Goal: Information Seeking & Learning: Learn about a topic

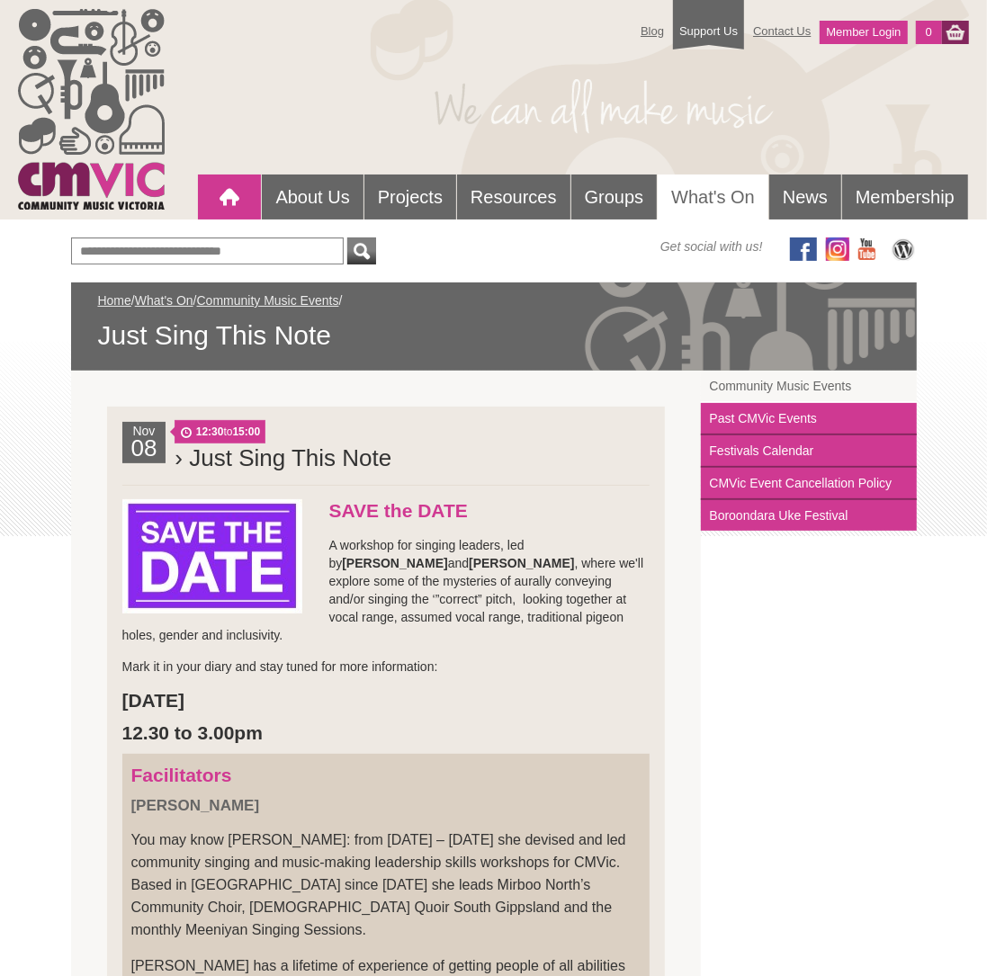
click at [224, 192] on div at bounding box center [229, 197] width 36 height 36
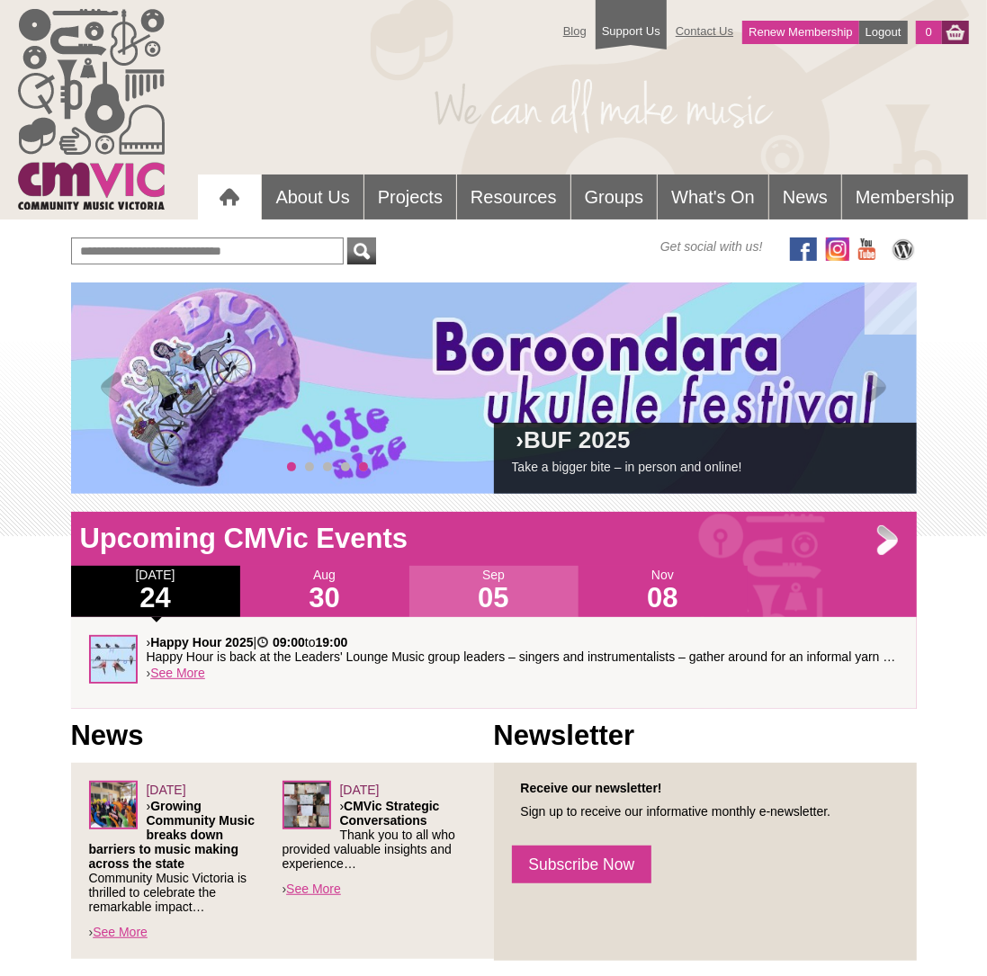
click at [362, 466] on span "4" at bounding box center [363, 466] width 9 height 9
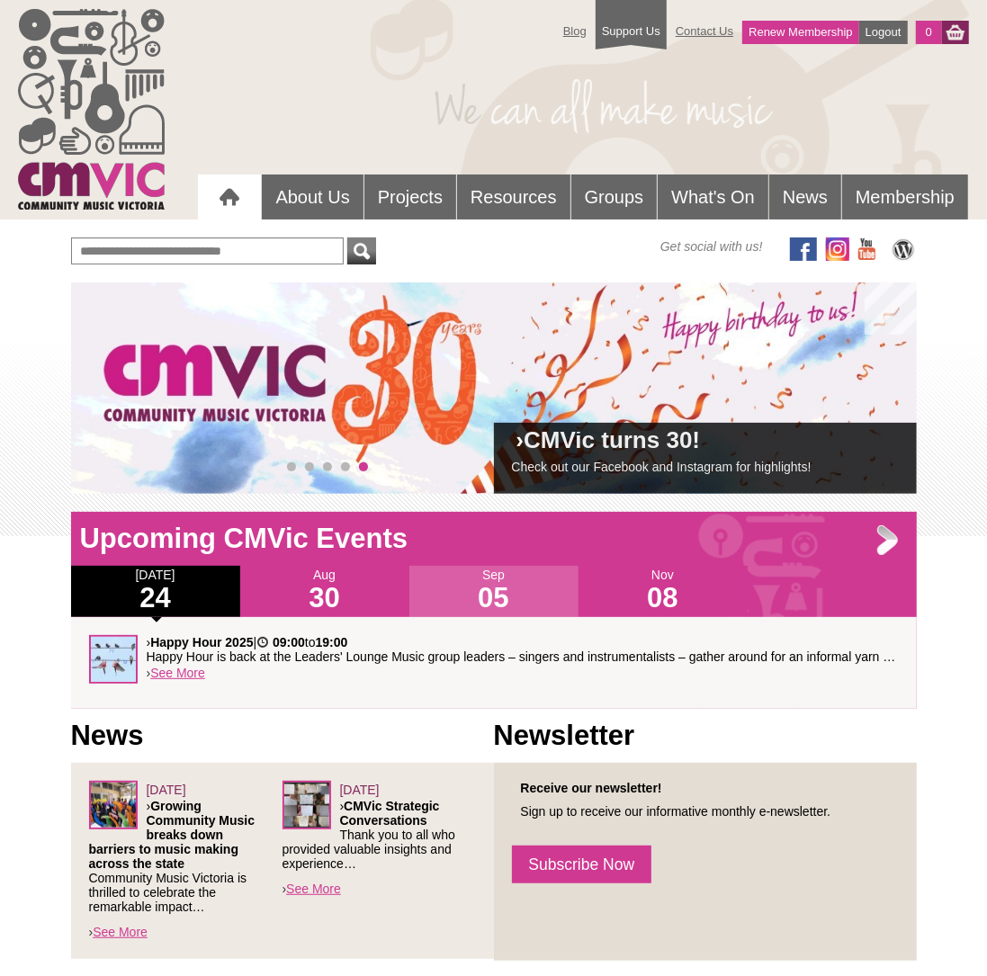
click at [362, 465] on span "4" at bounding box center [363, 466] width 9 height 9
click at [304, 467] on div "› CMVic turns 30! Check out our Facebook and Instagram for highlights!" at bounding box center [493, 387] width 845 height 211
click at [307, 467] on span "1" at bounding box center [309, 466] width 9 height 9
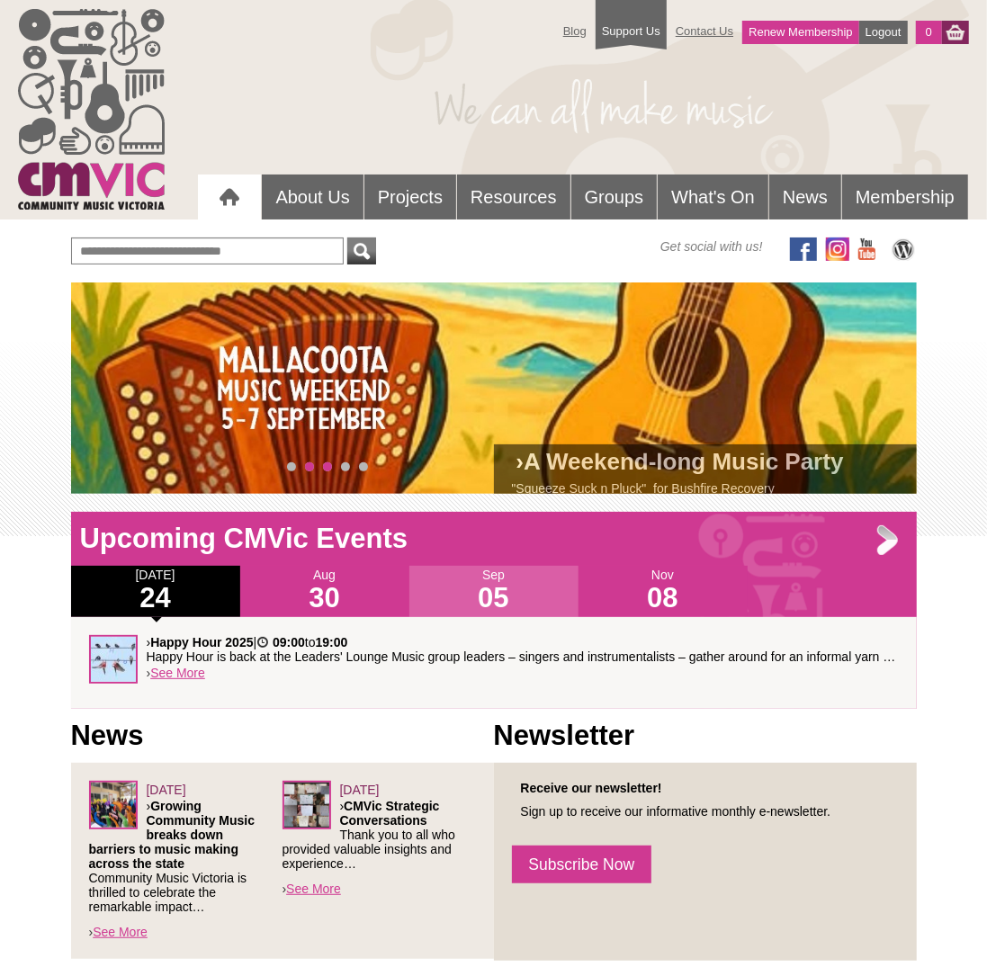
click at [326, 467] on span "2" at bounding box center [327, 466] width 9 height 9
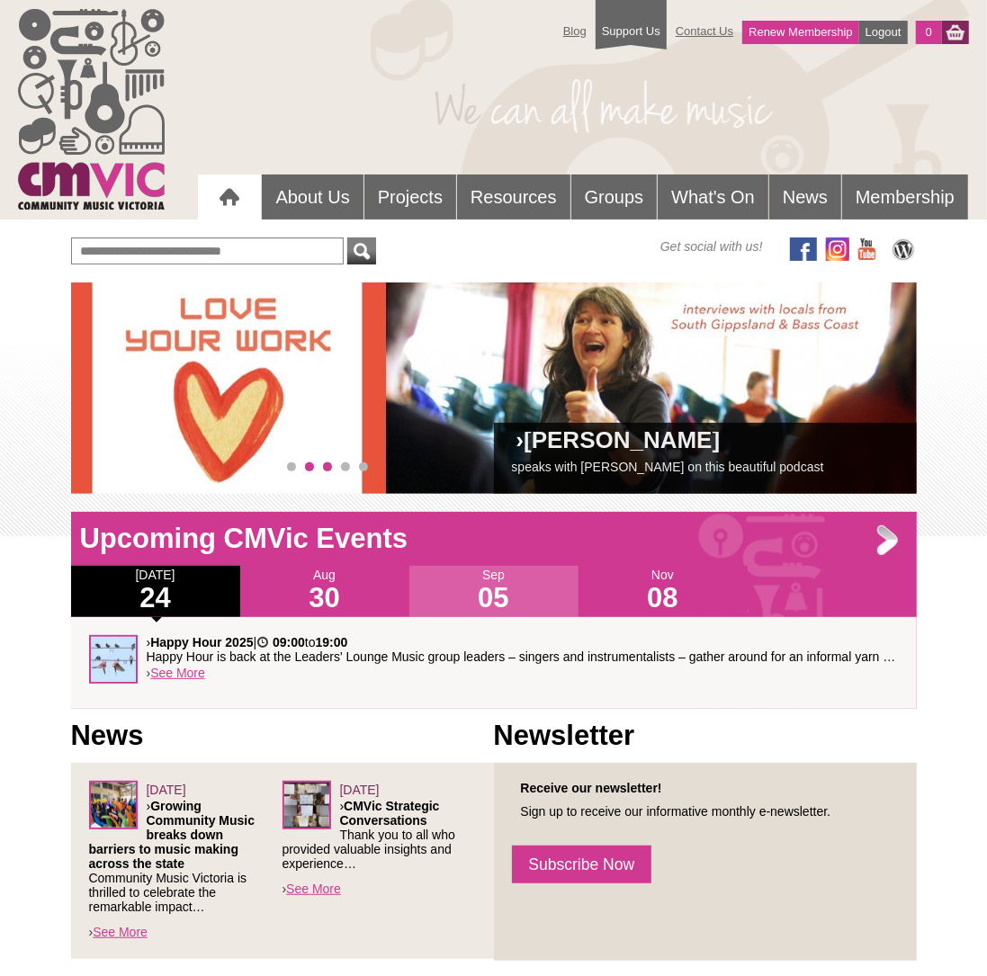
click at [308, 465] on span "1" at bounding box center [309, 466] width 9 height 9
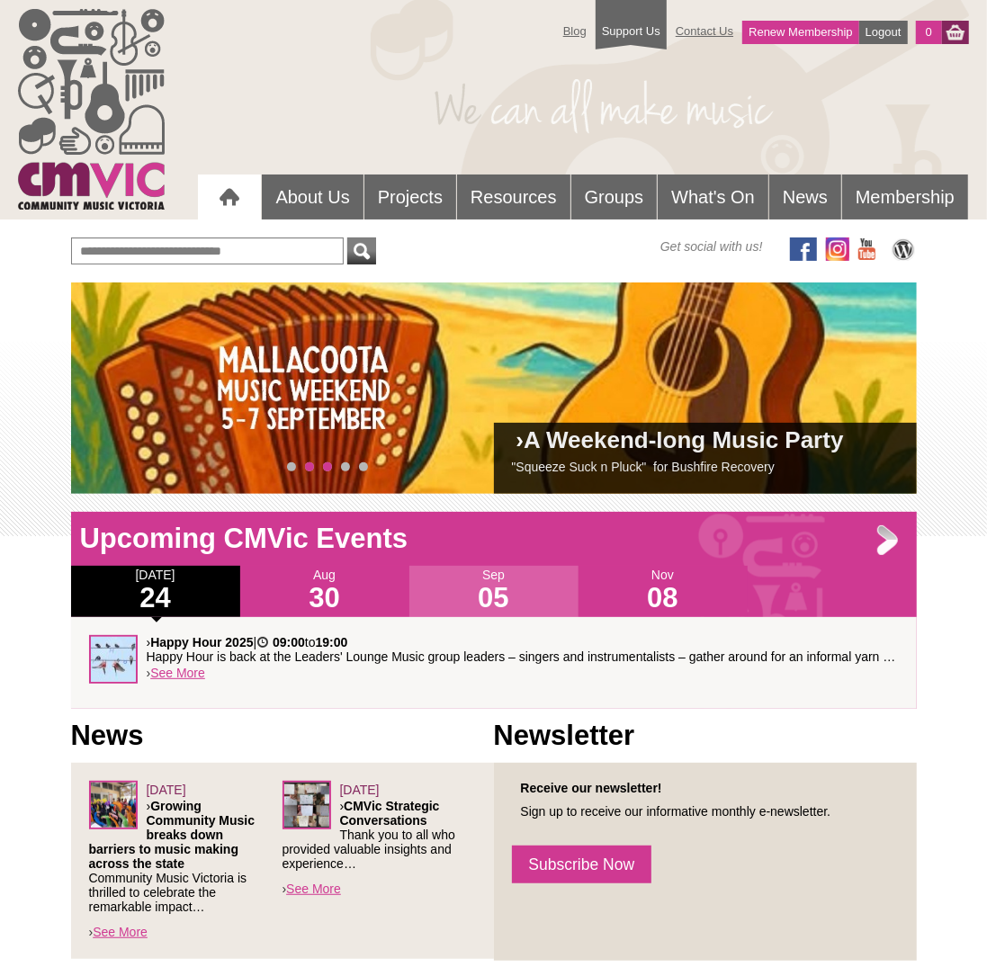
click at [326, 469] on span "2" at bounding box center [327, 466] width 9 height 9
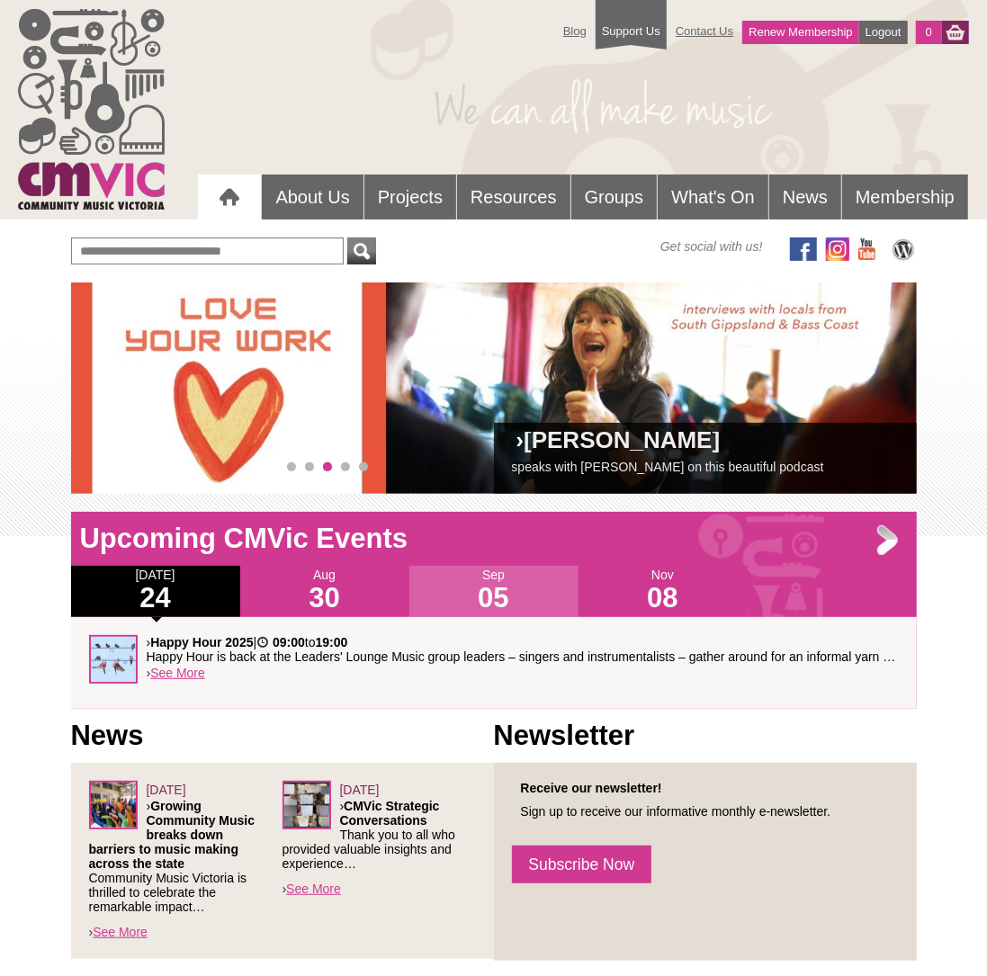
click at [225, 195] on div at bounding box center [229, 197] width 36 height 37
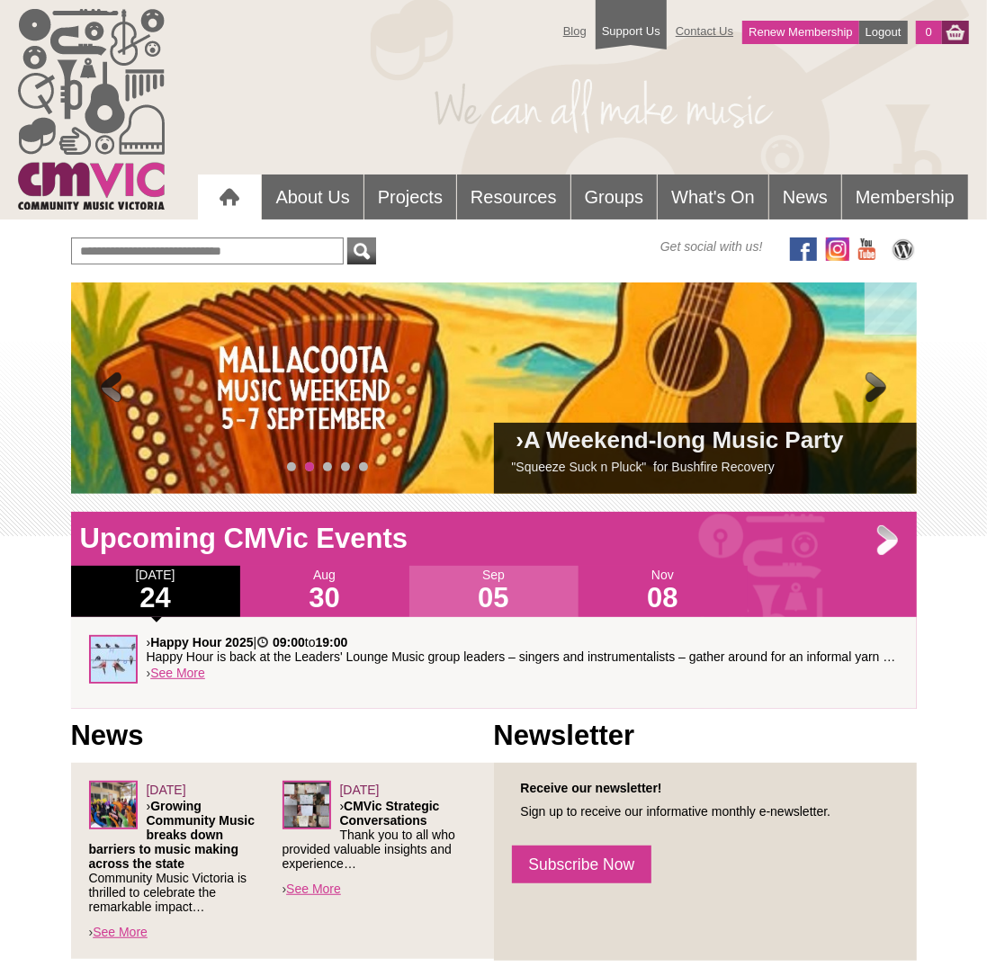
drag, startPoint x: 105, startPoint y: 389, endPoint x: 106, endPoint y: 348, distance: 40.5
click at [105, 389] on span at bounding box center [112, 389] width 36 height 36
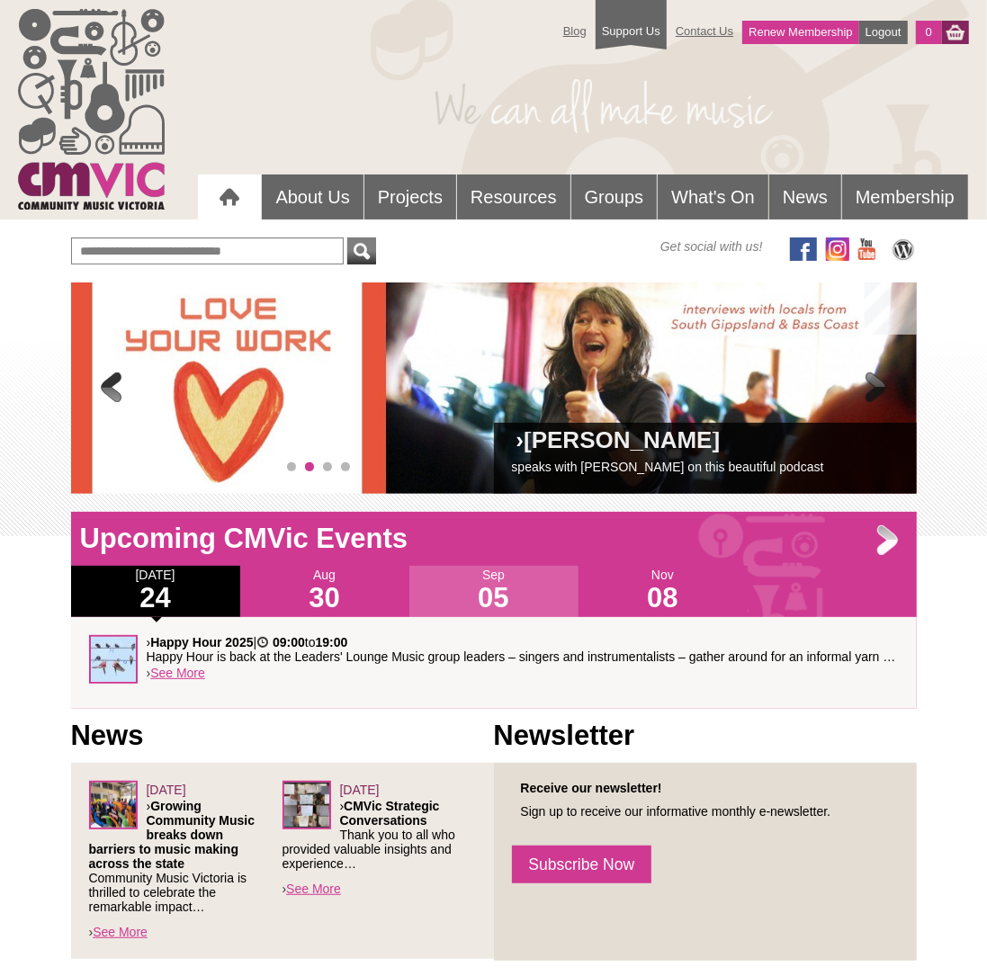
click at [565, 467] on link "speaks with Cathie Agg on this beautiful podcast" at bounding box center [668, 467] width 312 height 14
click at [564, 466] on link "speaks with Cathie Agg on this beautiful podcast" at bounding box center [668, 467] width 312 height 14
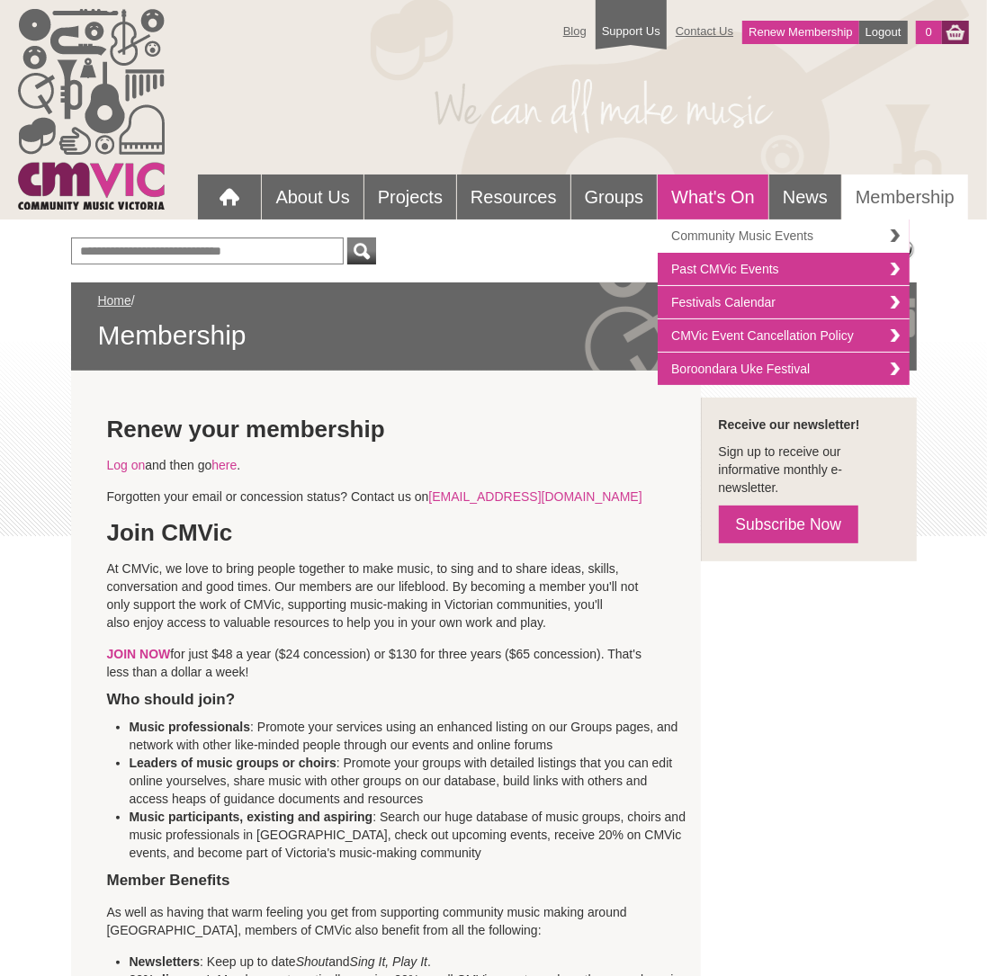
click at [701, 228] on link "Community Music Events" at bounding box center [783, 235] width 252 height 33
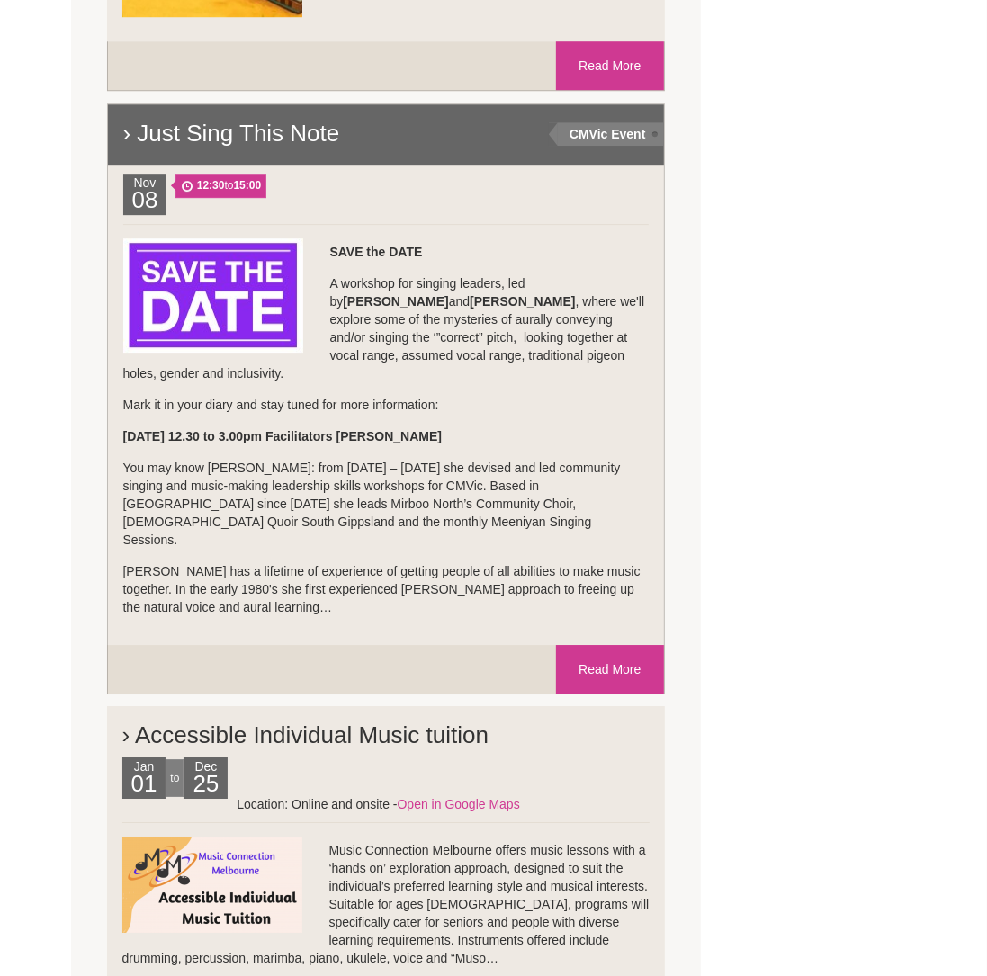
scroll to position [2802, 0]
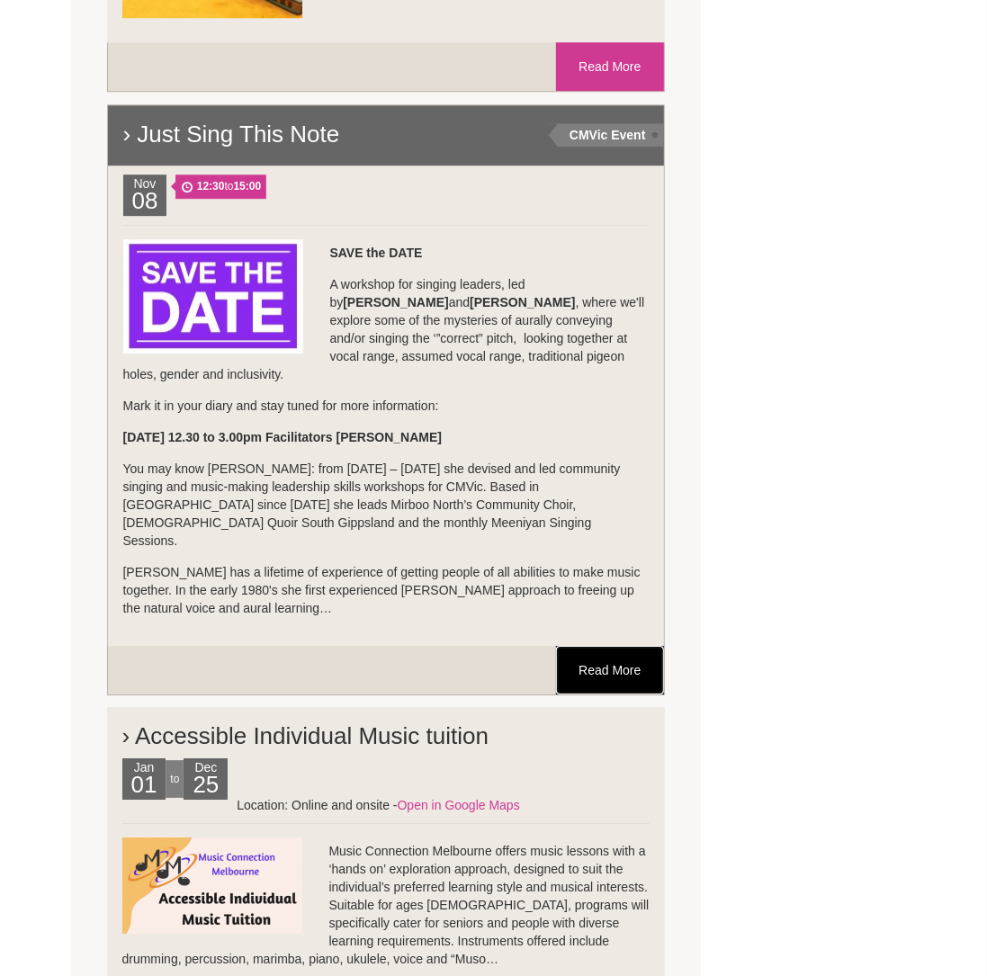
click at [608, 649] on link "Read More" at bounding box center [609, 670] width 107 height 49
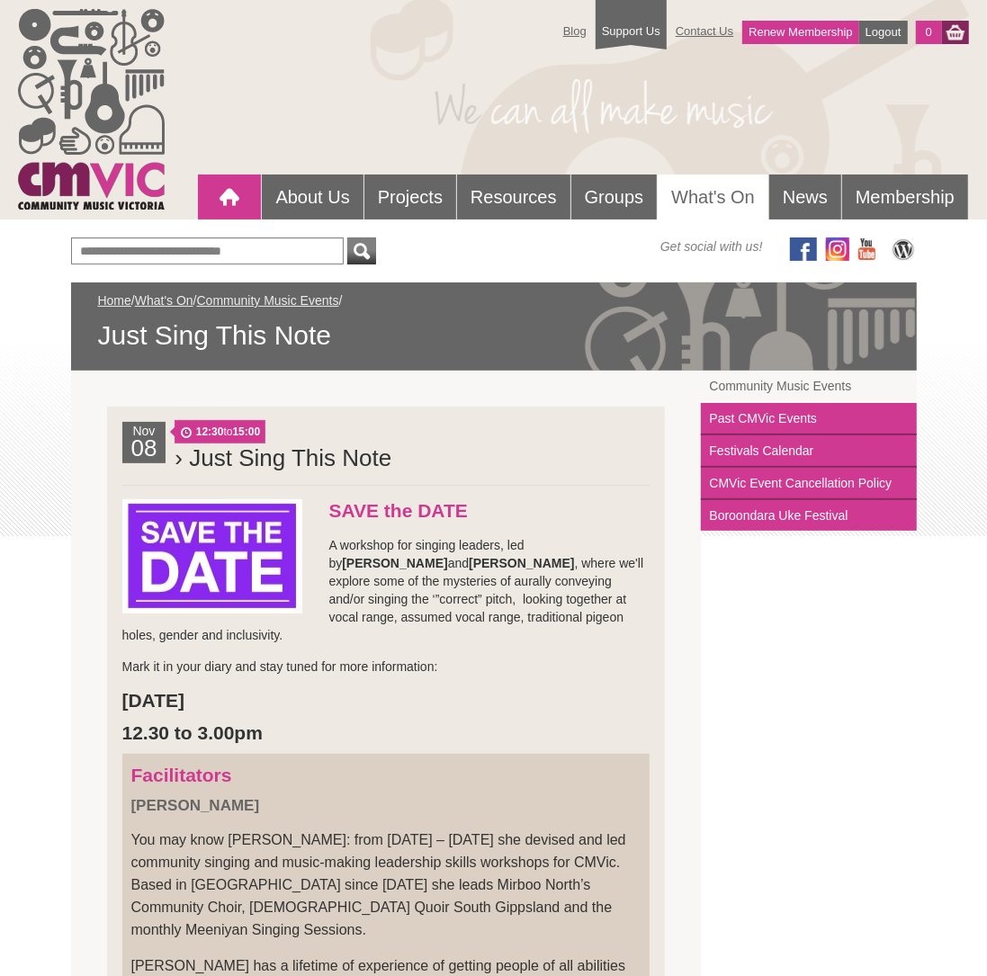
click at [219, 197] on div at bounding box center [229, 197] width 36 height 36
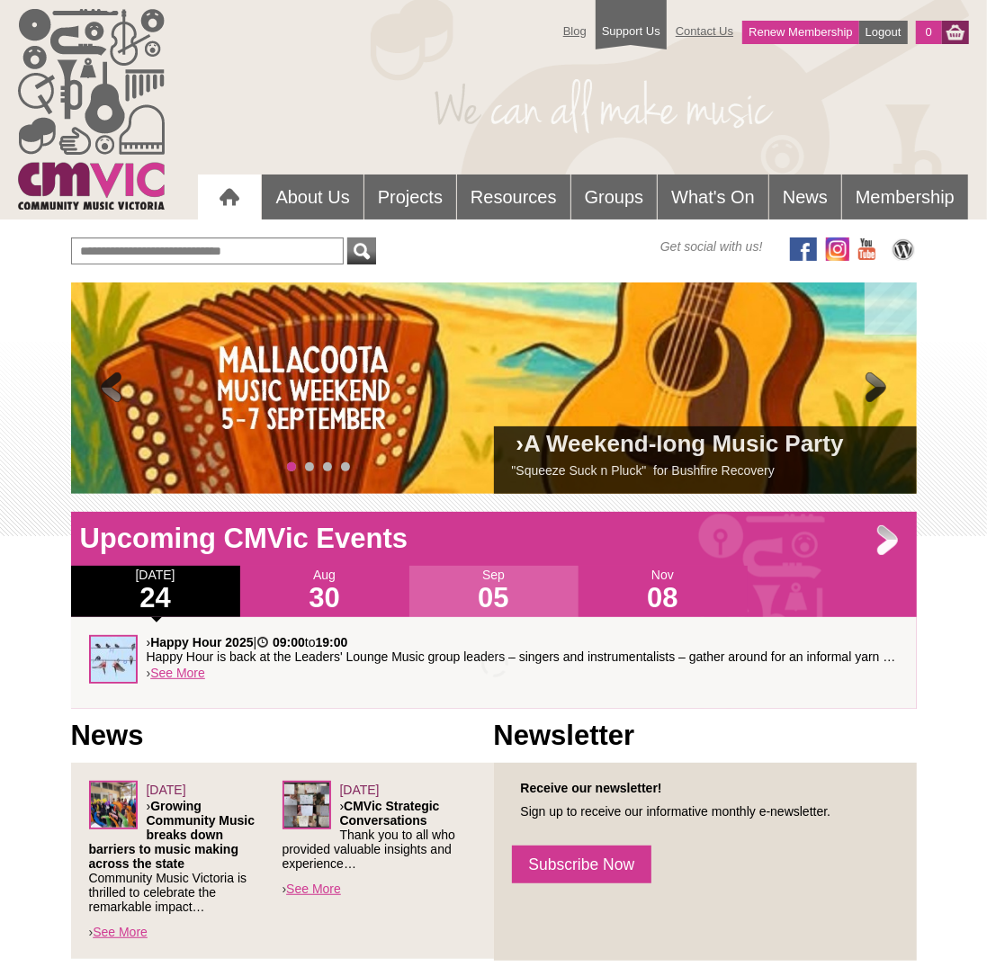
click at [879, 380] on span at bounding box center [876, 389] width 36 height 36
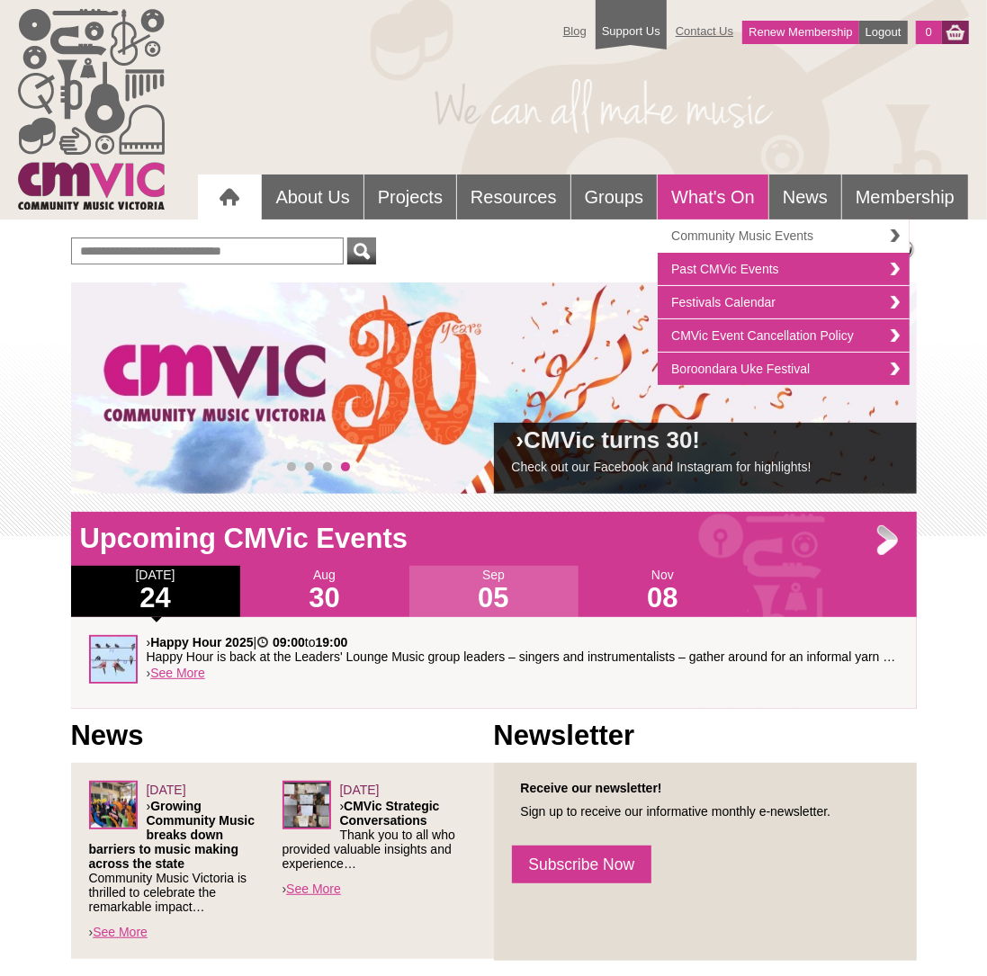
click at [697, 228] on link "Community Music Events" at bounding box center [783, 235] width 252 height 33
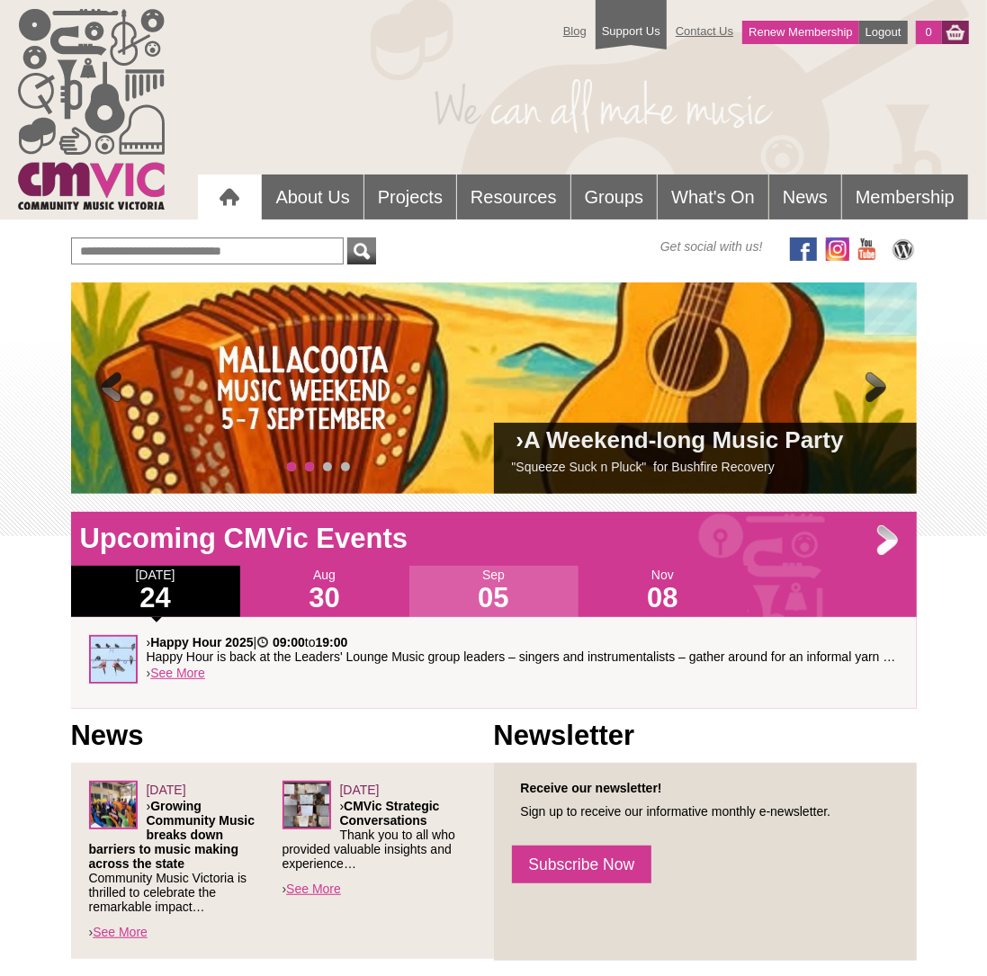
click at [307, 472] on div "› A Weekend-long Music Party "Squeeze Suck n Pluck" for Bushfire Recovery" at bounding box center [493, 387] width 845 height 211
click at [308, 469] on span "1" at bounding box center [309, 466] width 9 height 9
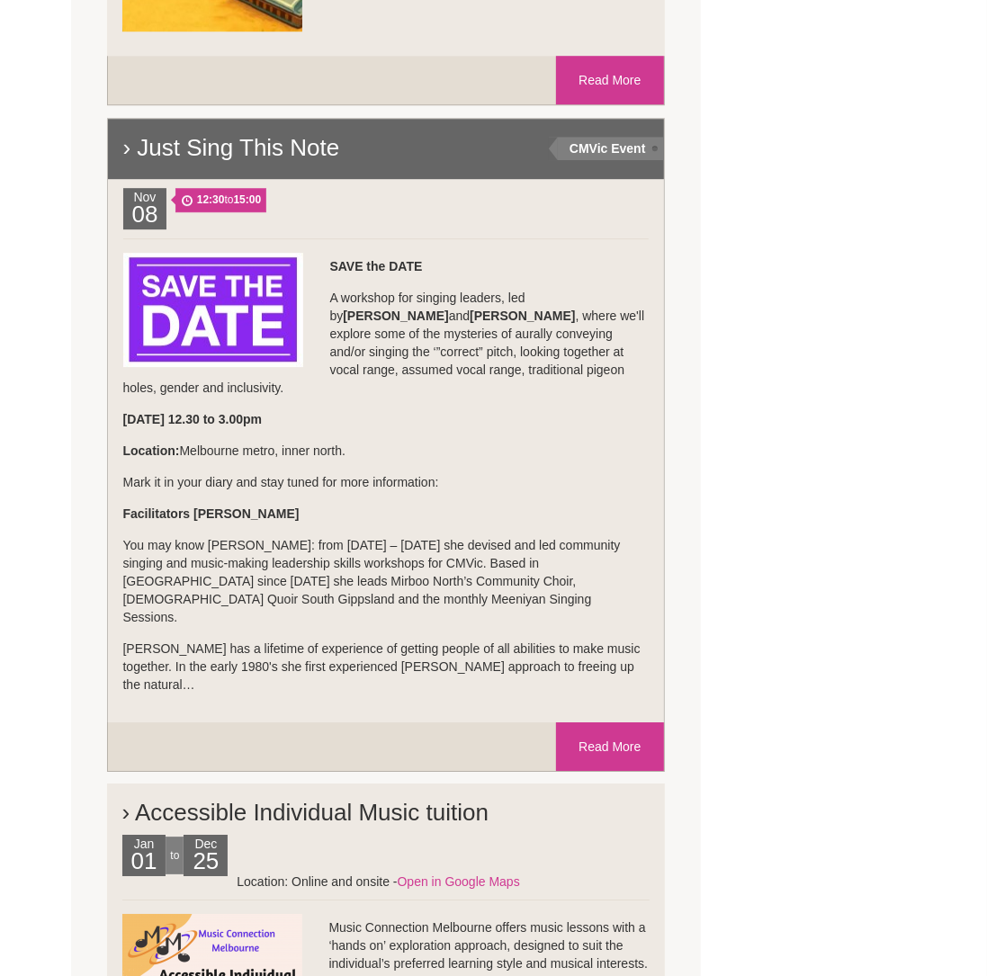
scroll to position [2794, 0]
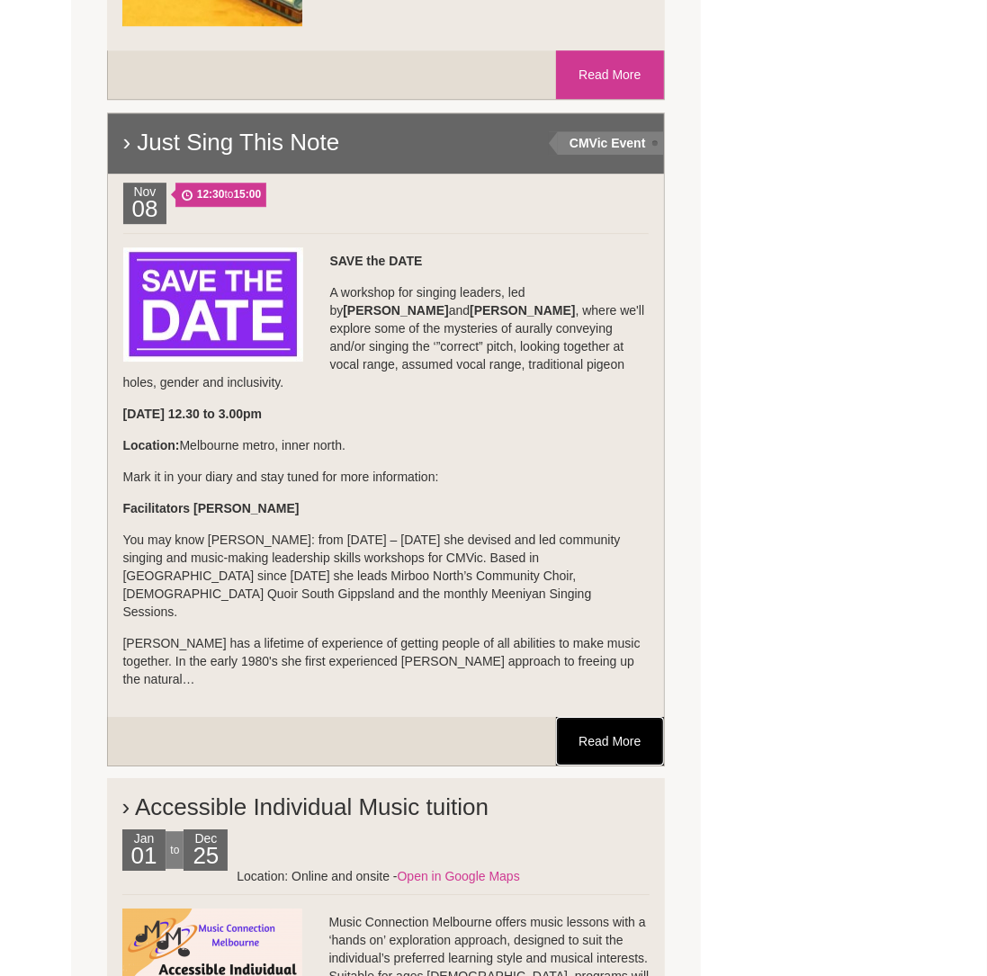
click at [603, 725] on link "Read More" at bounding box center [609, 741] width 107 height 49
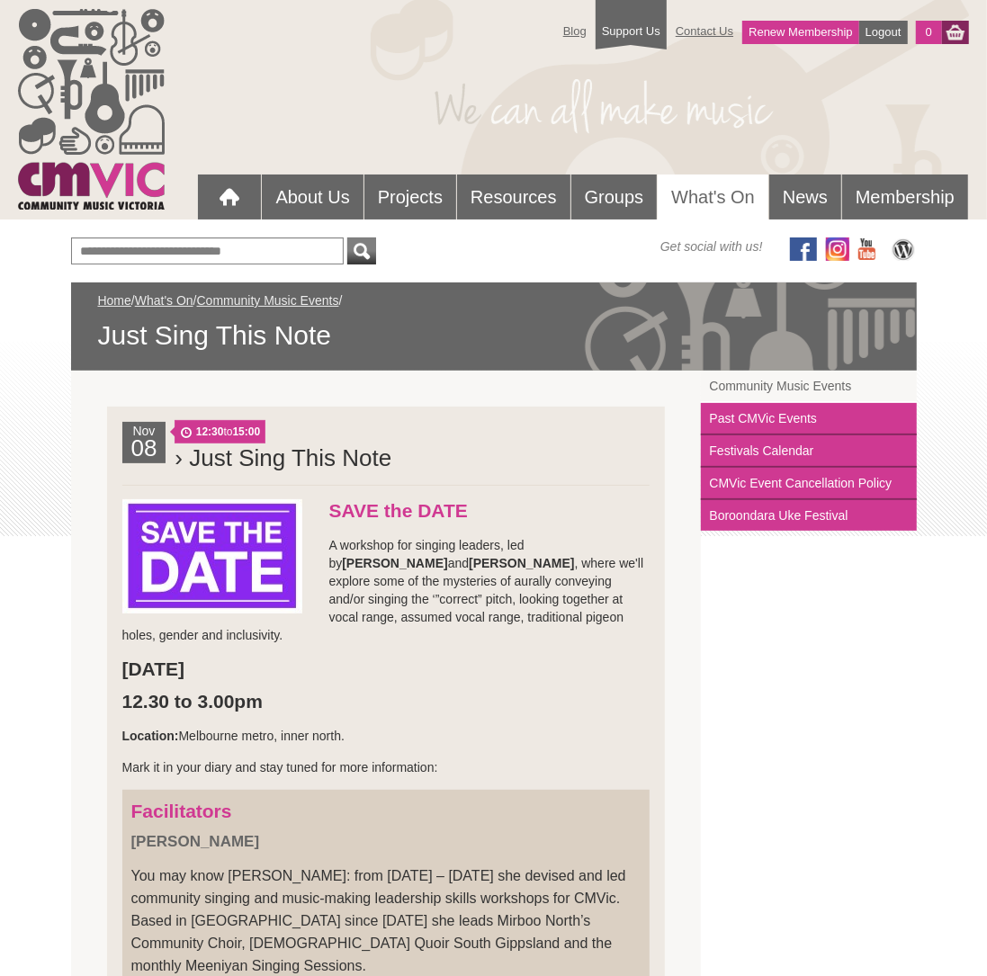
drag, startPoint x: 323, startPoint y: 666, endPoint x: 143, endPoint y: 631, distance: 183.3
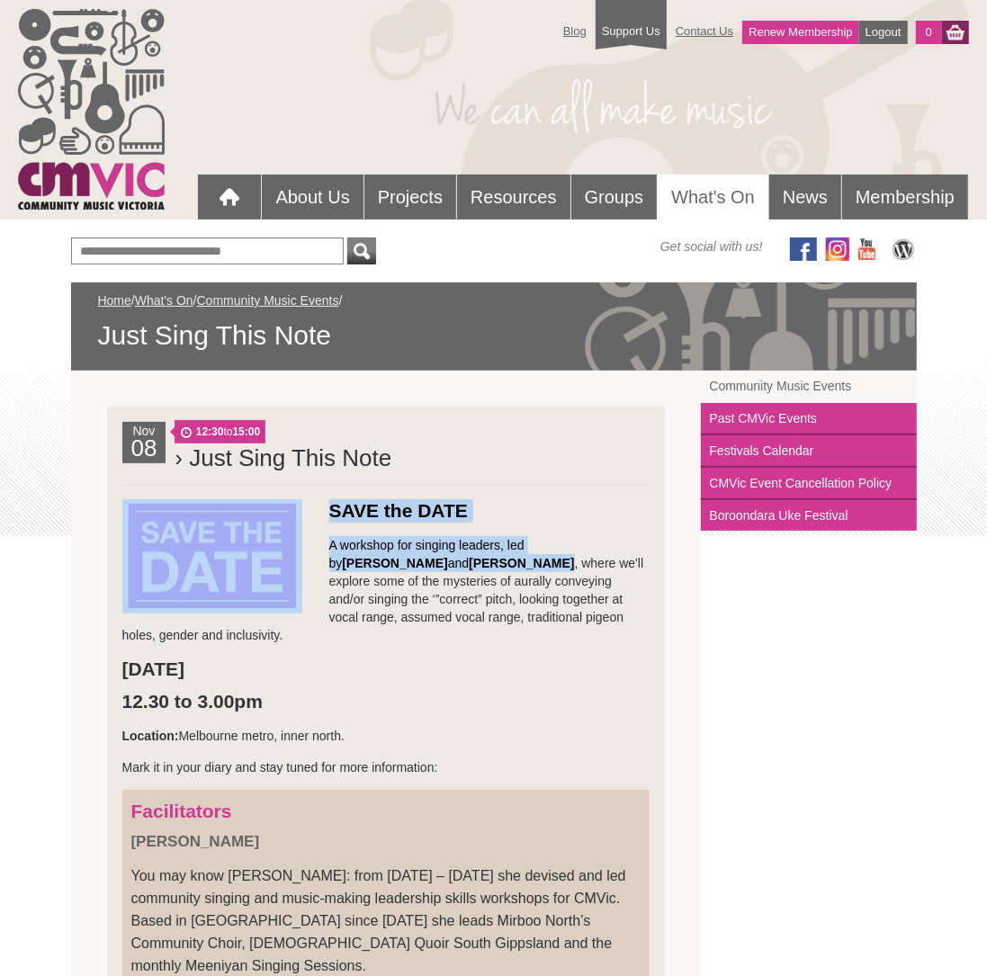
drag, startPoint x: 413, startPoint y: 563, endPoint x: 292, endPoint y: 541, distance: 122.4
click at [292, 541] on li "Nov 08 12:30 to 15:00 › Just Sing This Note SAVE the DATE A workshop for singin…" at bounding box center [386, 990] width 558 height 1167
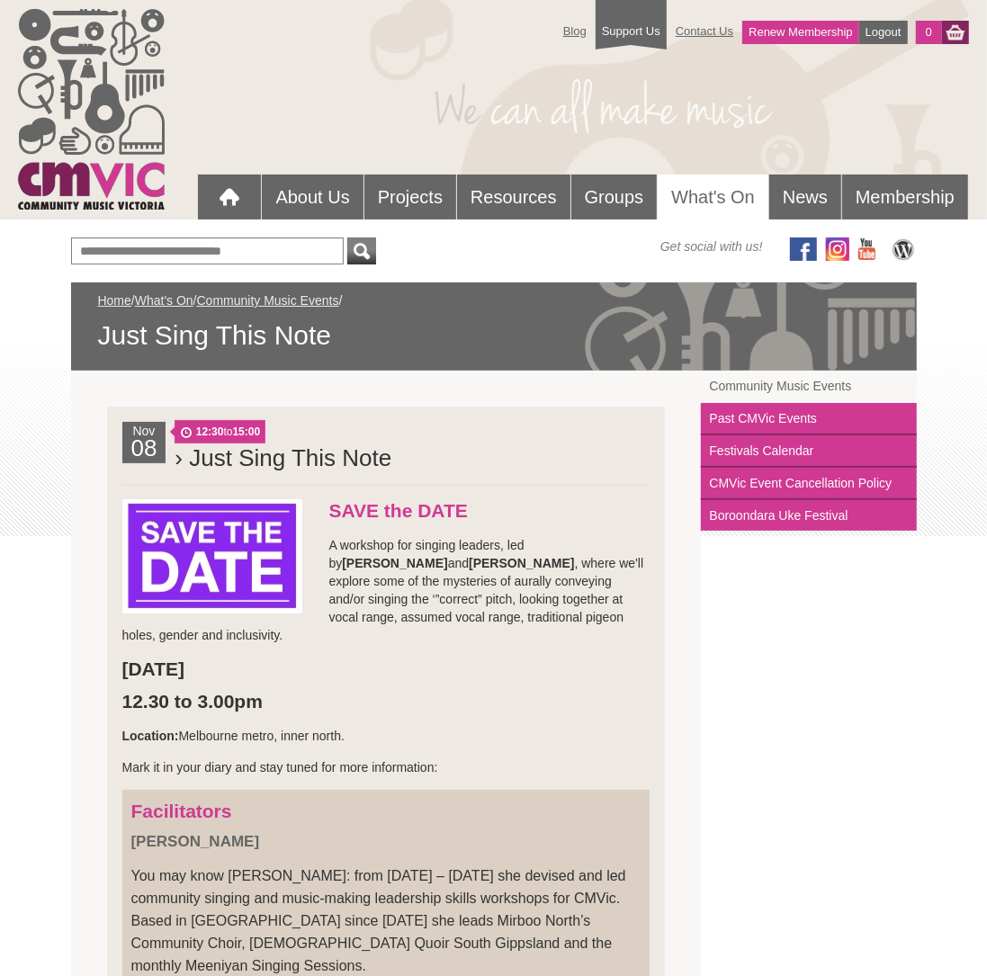
click at [416, 554] on p "A workshop for singing leaders, led by Jane Coker and Gaby Kruithof , where we'…" at bounding box center [385, 590] width 527 height 108
drag, startPoint x: 411, startPoint y: 559, endPoint x: 315, endPoint y: 544, distance: 97.4
click at [315, 543] on p "A workshop for singing leaders, led by Jane Coker and Gaby Kruithof , where we'…" at bounding box center [385, 590] width 527 height 108
copy p "A workshop for singing leaders, led by Jane Coker and Gaby Kruithof"
click at [225, 195] on div at bounding box center [229, 197] width 36 height 36
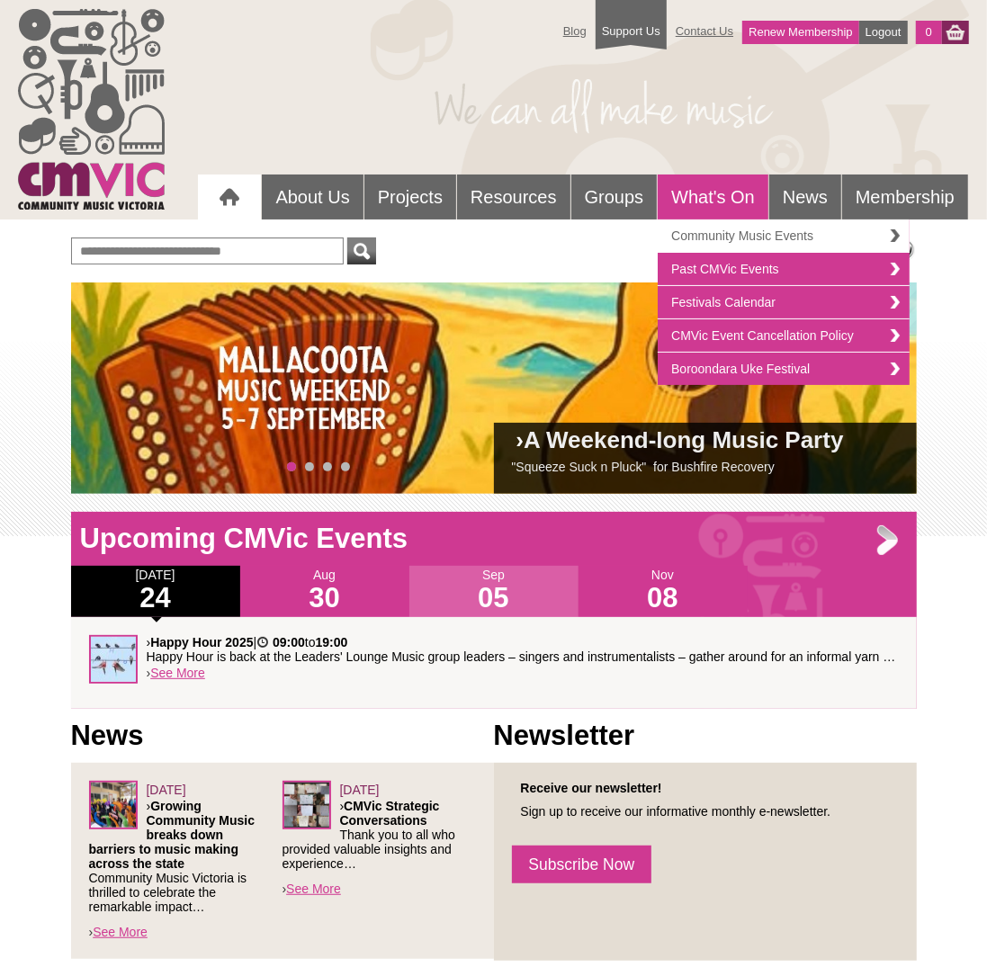
click at [713, 244] on link "Community Music Events" at bounding box center [783, 235] width 252 height 33
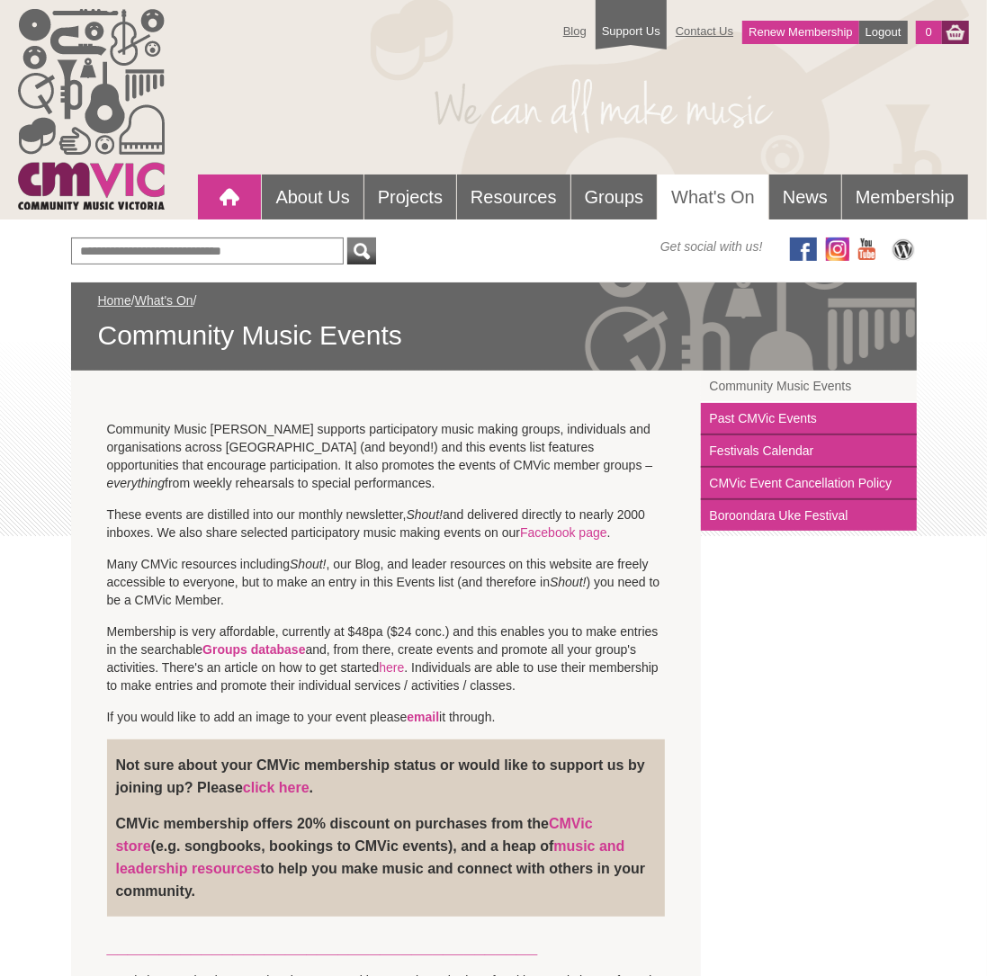
click at [228, 195] on div at bounding box center [229, 197] width 36 height 36
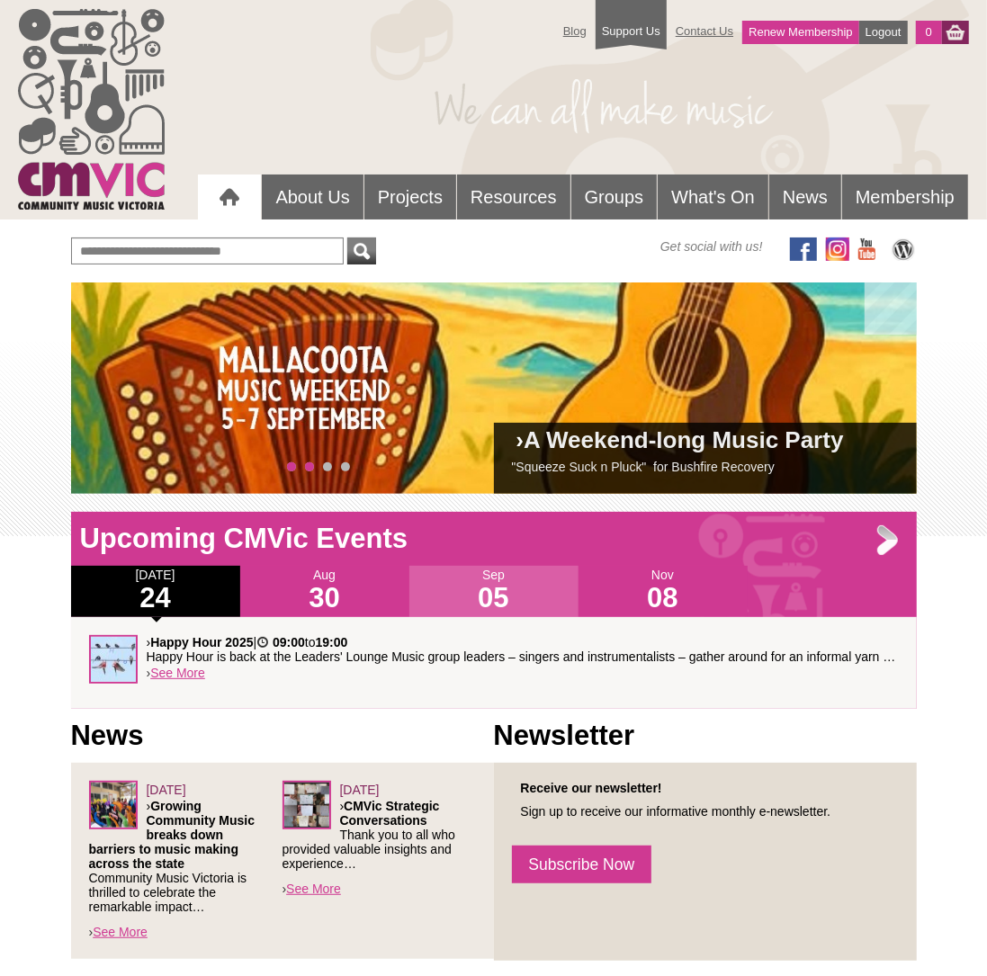
click at [309, 465] on span "1" at bounding box center [309, 466] width 9 height 9
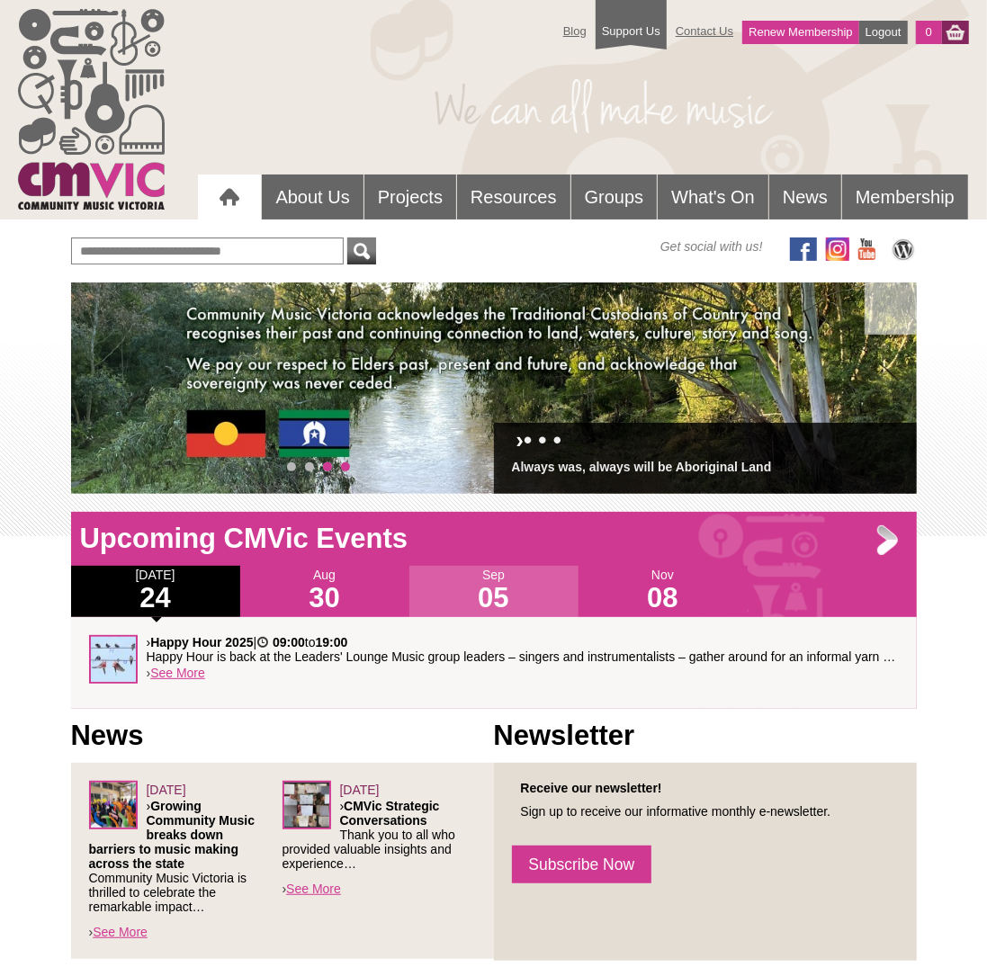
click at [345, 466] on span "3" at bounding box center [345, 466] width 9 height 9
